Goal: Task Accomplishment & Management: Use online tool/utility

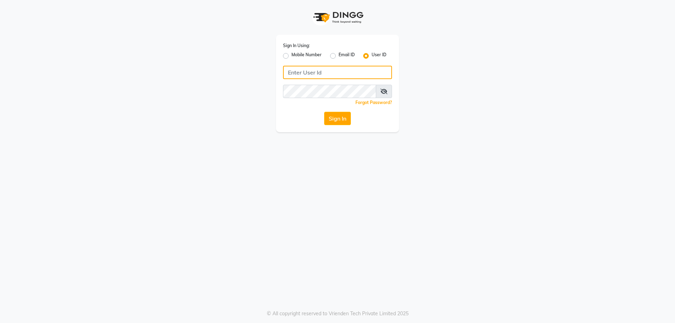
click at [336, 72] on input "Username" at bounding box center [337, 72] width 109 height 13
type input "iconic"
click at [341, 119] on button "Sign In" at bounding box center [337, 118] width 27 height 13
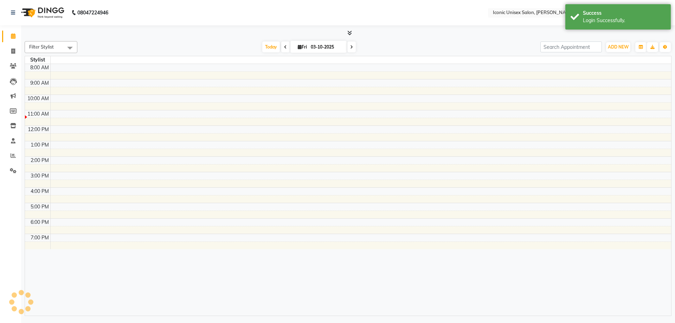
select select "en"
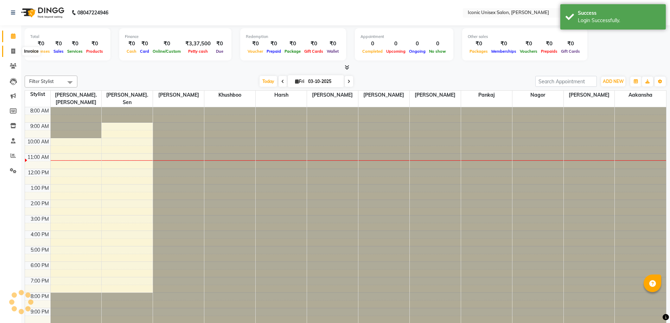
click at [12, 47] on span at bounding box center [13, 51] width 12 height 8
select select "service"
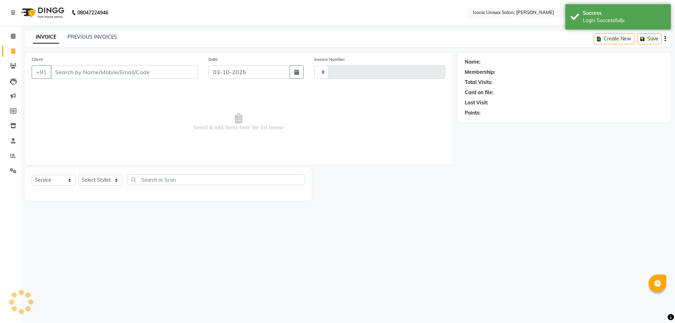
type input "2908"
select select "3884"
click at [130, 73] on input "Client" at bounding box center [124, 71] width 147 height 13
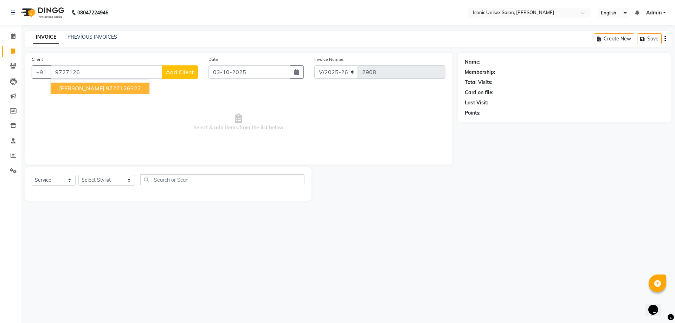
type input "9727126"
